Goal: Navigation & Orientation: Find specific page/section

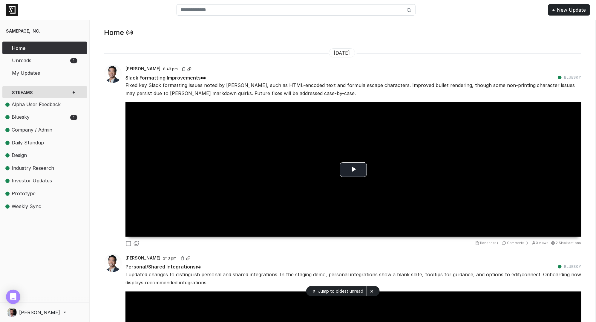
click at [28, 87] on link "Streams" at bounding box center [35, 92] width 57 height 12
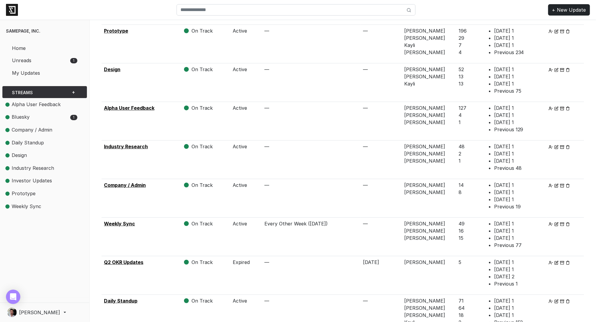
scroll to position [138, 0]
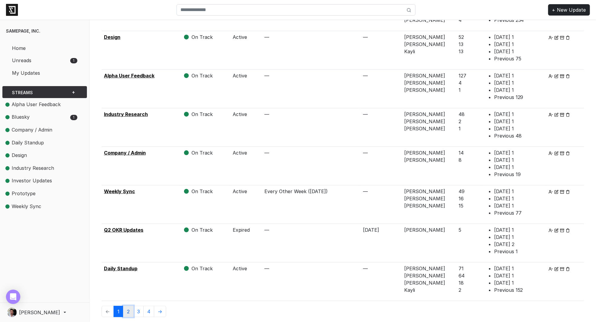
click at [129, 309] on link "2" at bounding box center [128, 311] width 10 height 11
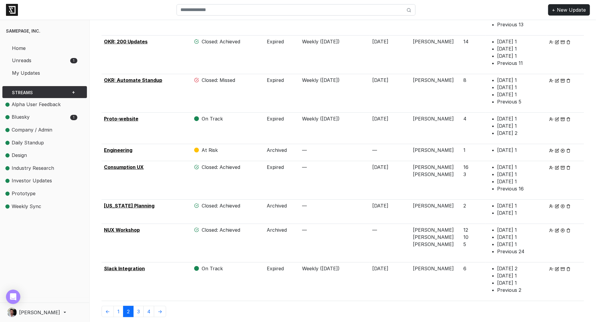
scroll to position [94, 0]
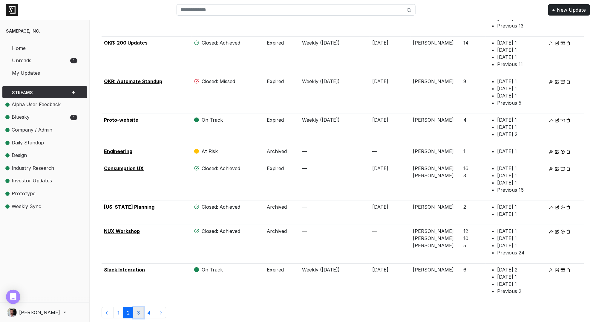
click at [139, 313] on link "3" at bounding box center [138, 312] width 10 height 11
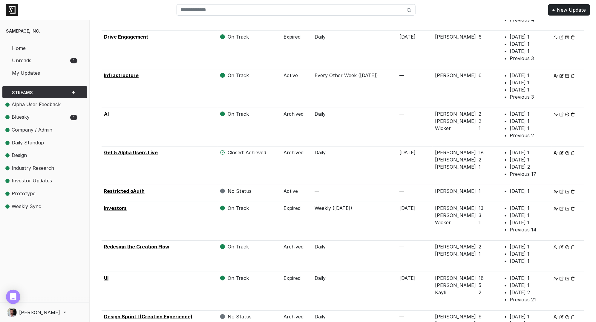
scroll to position [109, 0]
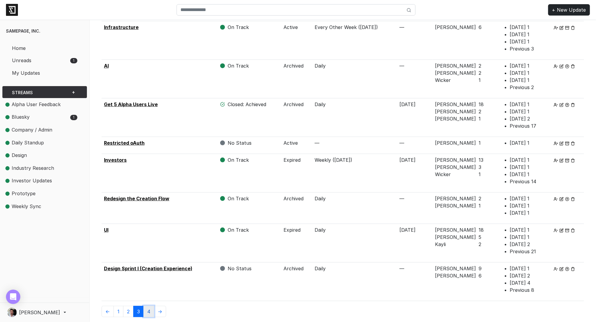
click at [148, 309] on link "4" at bounding box center [148, 311] width 11 height 11
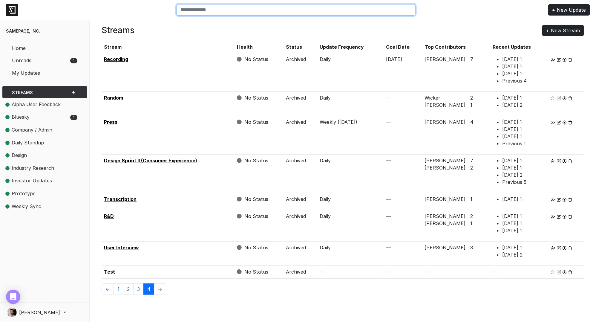
click at [223, 11] on input "search" at bounding box center [296, 9] width 239 height 11
type input "*******"
click input "submit" at bounding box center [0, 0] width 0 height 0
click at [232, 10] on input "*******" at bounding box center [296, 9] width 239 height 11
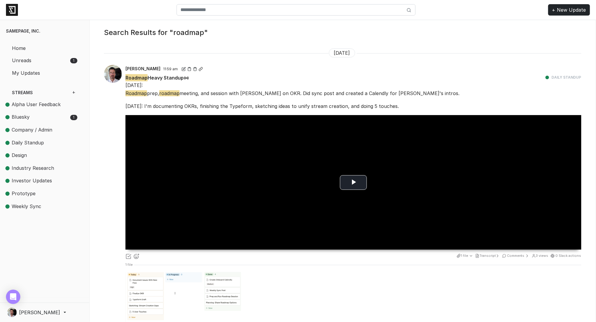
click at [37, 314] on span "[PERSON_NAME]" at bounding box center [39, 312] width 41 height 7
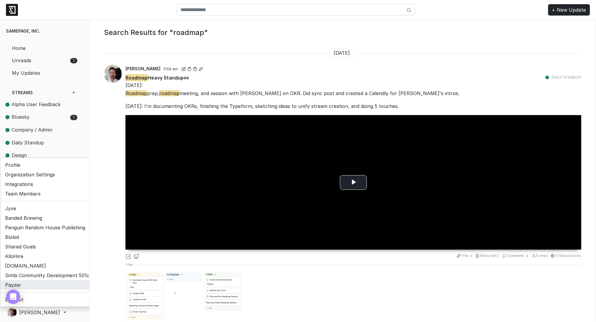
click at [44, 285] on link "Payzer" at bounding box center [48, 285] width 96 height 10
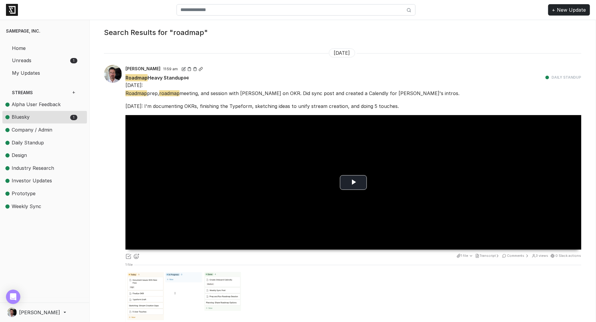
click at [35, 117] on span "Bluesky" at bounding box center [36, 117] width 63 height 8
